Goal: Task Accomplishment & Management: Use online tool/utility

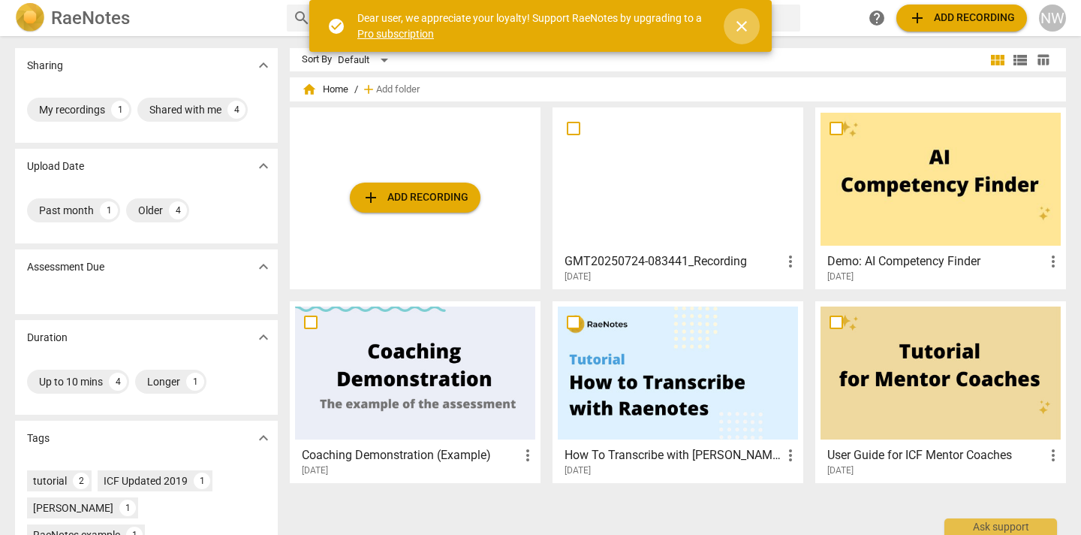
click at [743, 26] on span "close" at bounding box center [742, 26] width 18 height 18
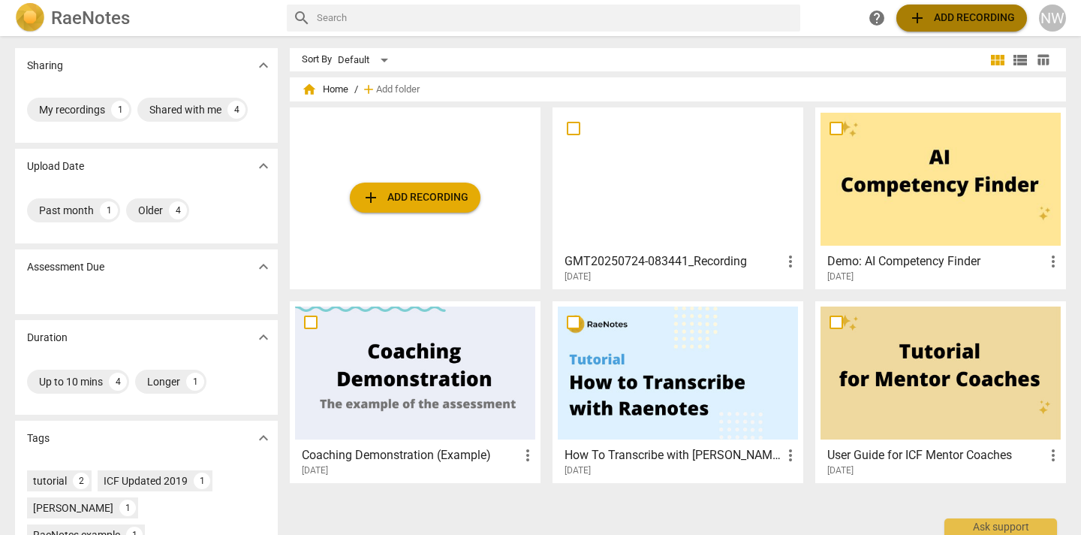
click at [917, 14] on span "add" at bounding box center [917, 18] width 18 height 18
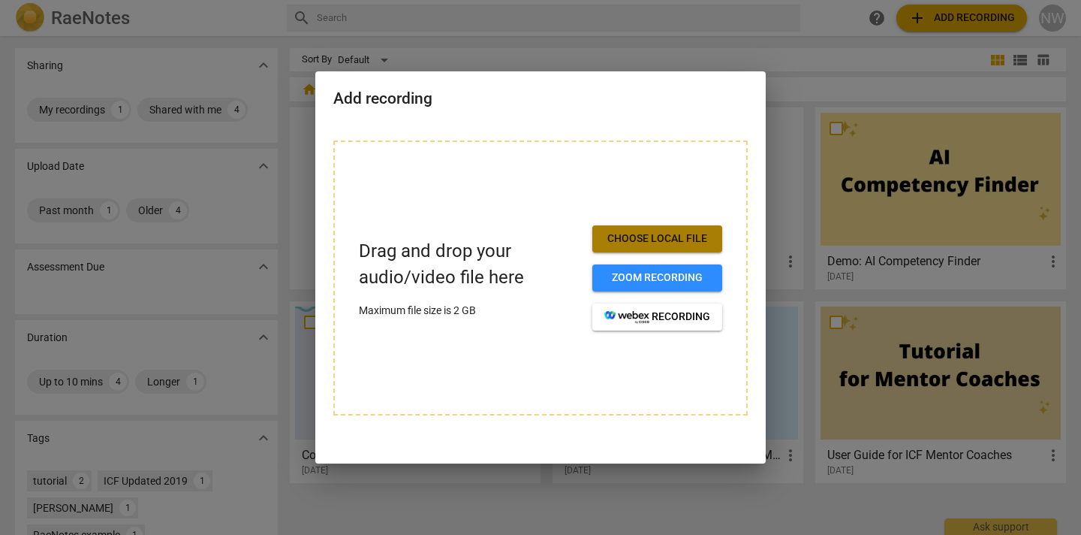
click at [660, 237] on span "Choose local file" at bounding box center [657, 238] width 106 height 15
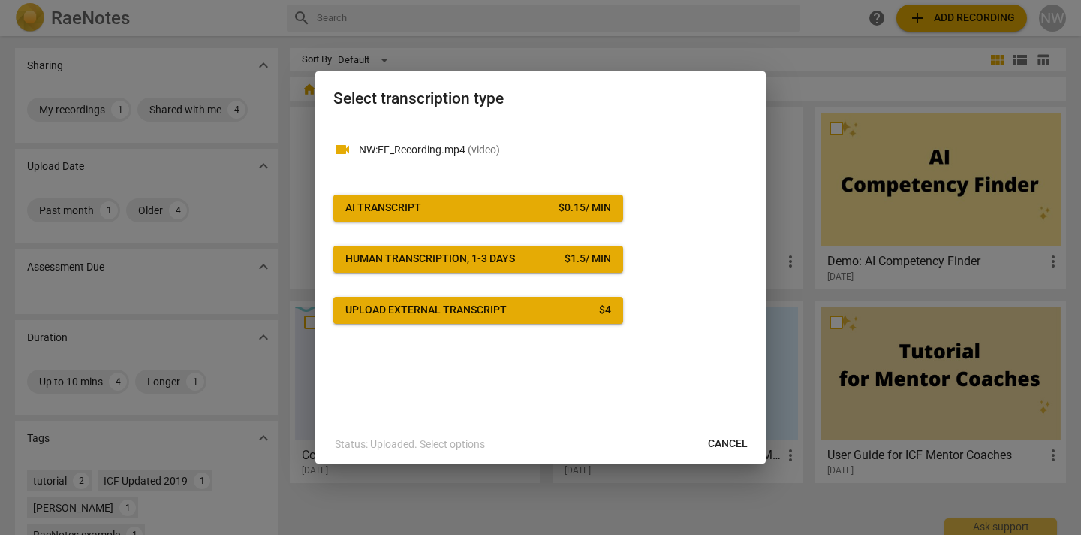
click at [503, 206] on span "AI Transcript $ 0.15 / min" at bounding box center [478, 207] width 266 height 15
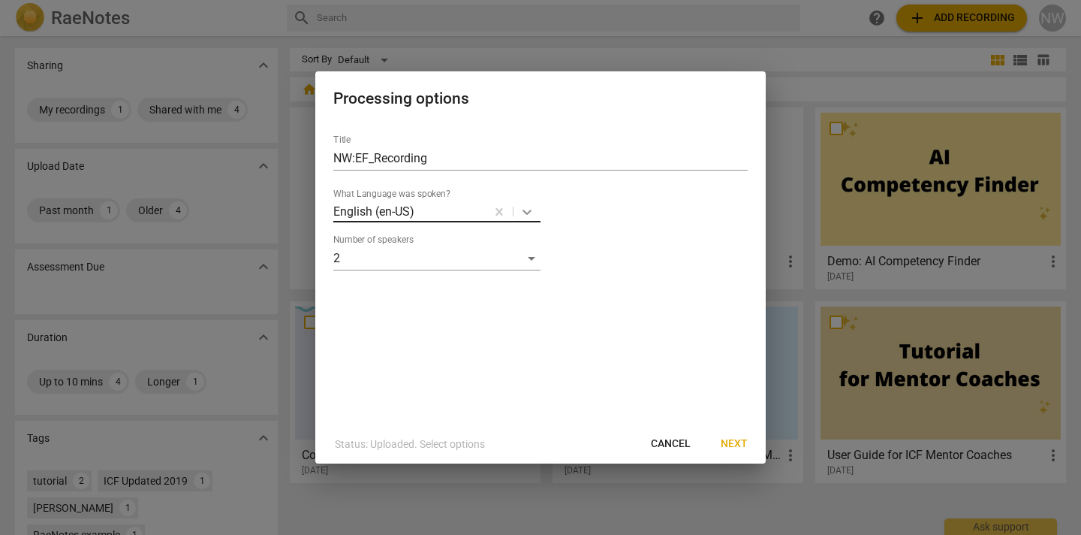
click at [528, 216] on icon at bounding box center [527, 211] width 15 height 15
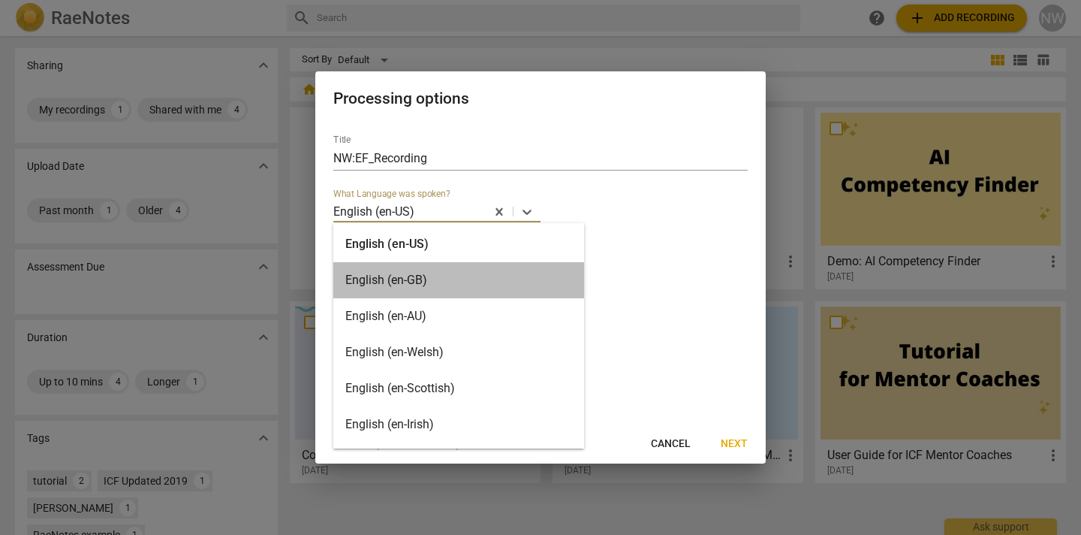
click at [473, 276] on div "English (en-GB)" at bounding box center [458, 280] width 251 height 36
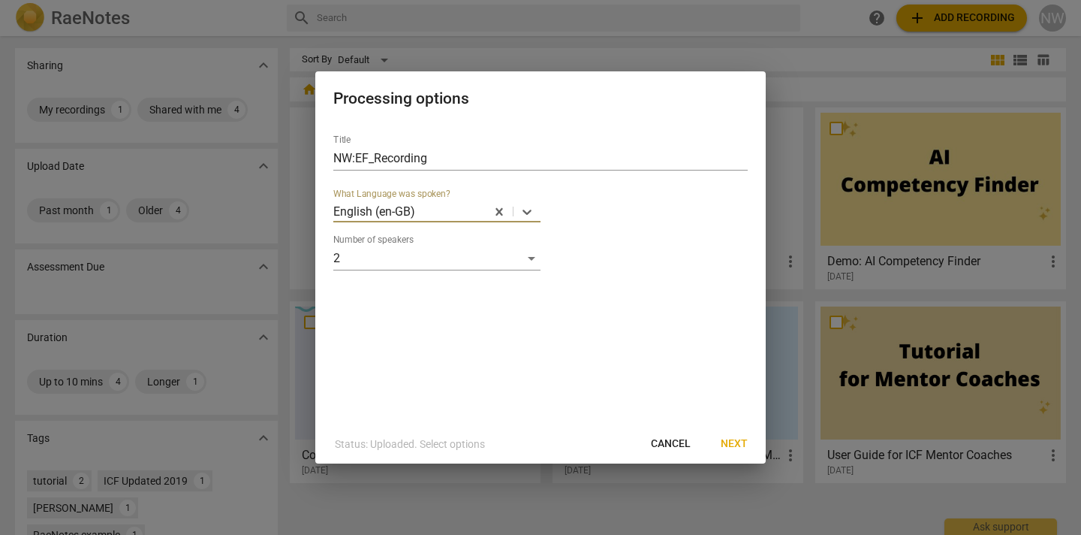
click at [794, 68] on div at bounding box center [540, 267] width 1081 height 535
click at [670, 444] on span "Cancel" at bounding box center [671, 443] width 40 height 15
click at [660, 438] on span "Cancel" at bounding box center [671, 443] width 40 height 15
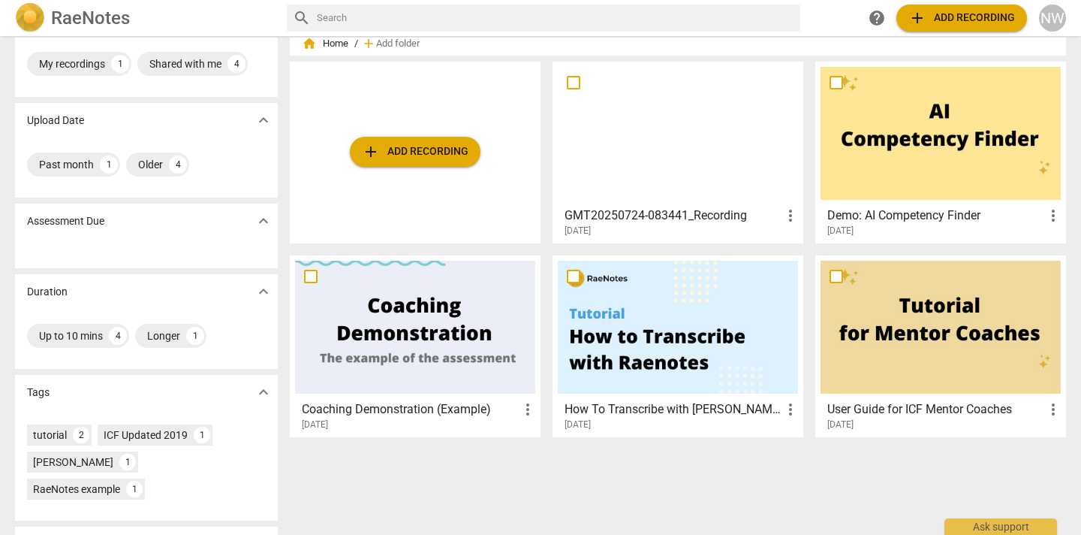
scroll to position [62, 0]
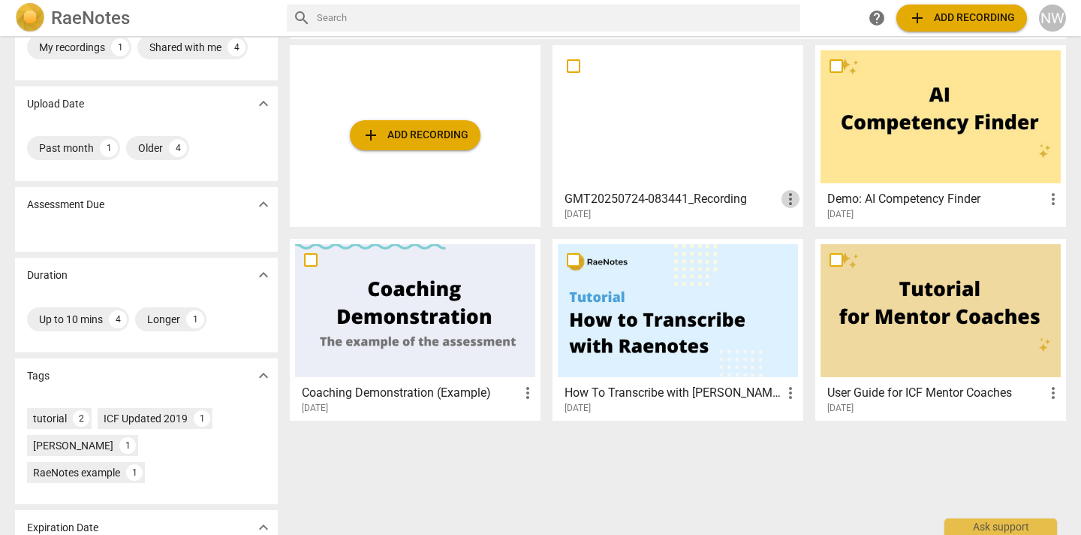
click at [793, 201] on span "more_vert" at bounding box center [791, 199] width 18 height 18
click at [264, 502] on div at bounding box center [540, 267] width 1081 height 535
click at [264, 518] on span "expand_more" at bounding box center [264, 527] width 18 height 18
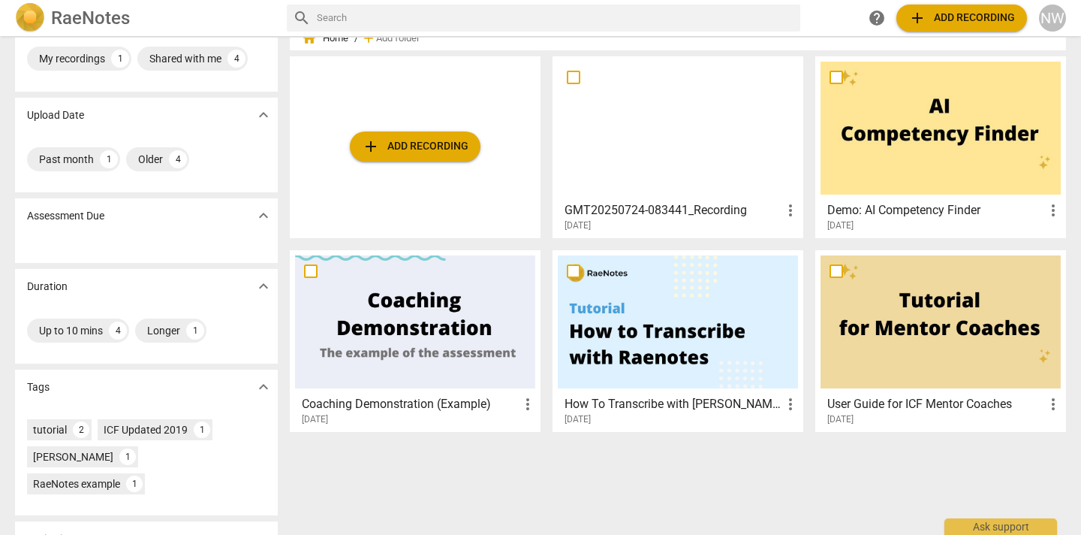
scroll to position [0, 0]
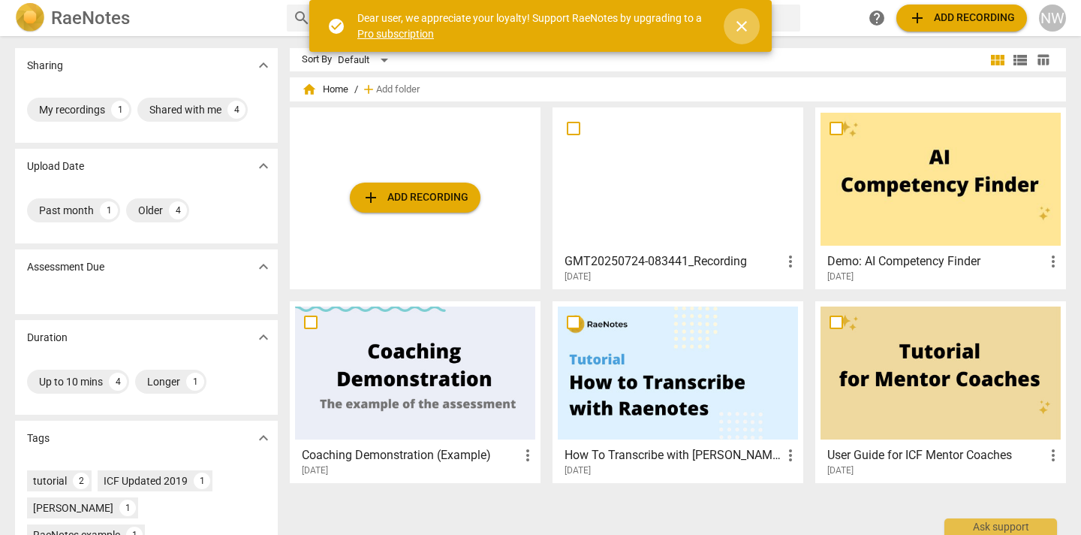
click at [740, 29] on span "close" at bounding box center [742, 26] width 18 height 18
